Goal: Check status: Check status

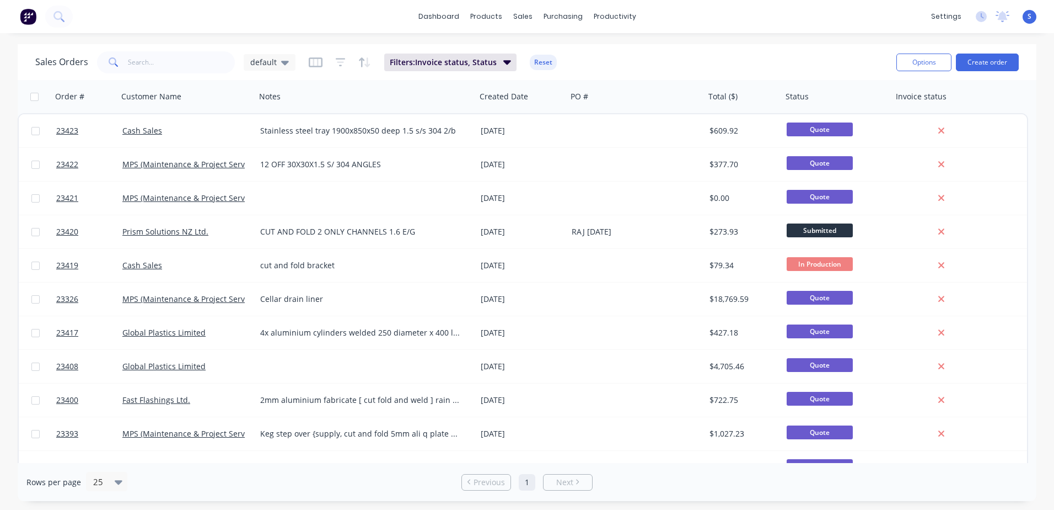
click at [151, 265] on link "Cash Sales" at bounding box center [142, 265] width 40 height 10
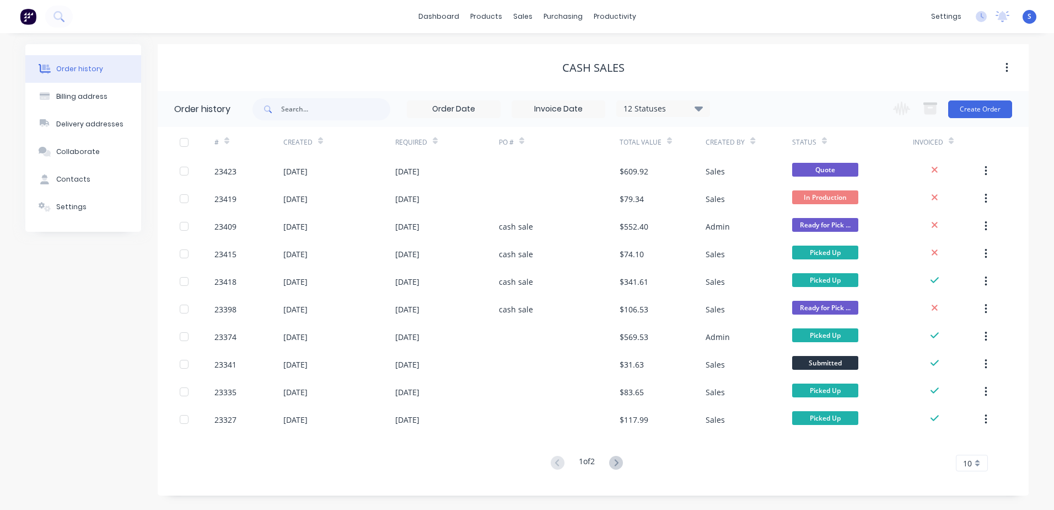
click at [226, 171] on div "23423" at bounding box center [226, 171] width 22 height 12
click at [226, 201] on div "23419" at bounding box center [226, 199] width 22 height 12
